Goal: Complete application form: Complete application form

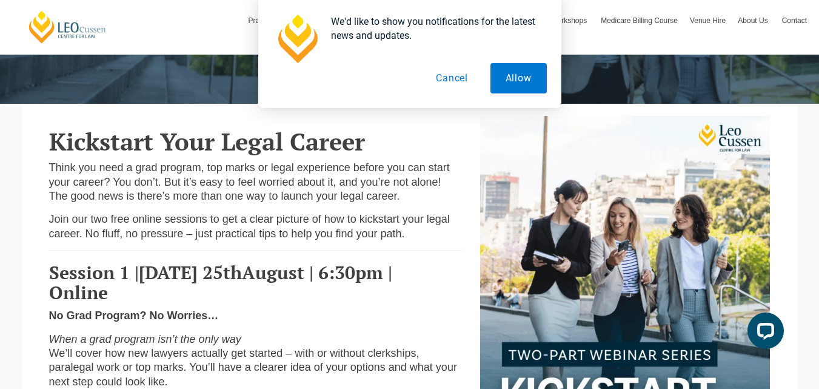
click at [437, 73] on button "Cancel" at bounding box center [452, 78] width 62 height 30
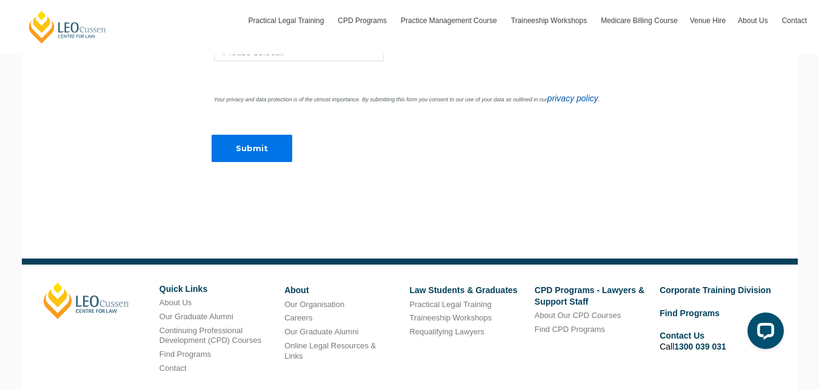
scroll to position [1238, 0]
